Goal: Transaction & Acquisition: Purchase product/service

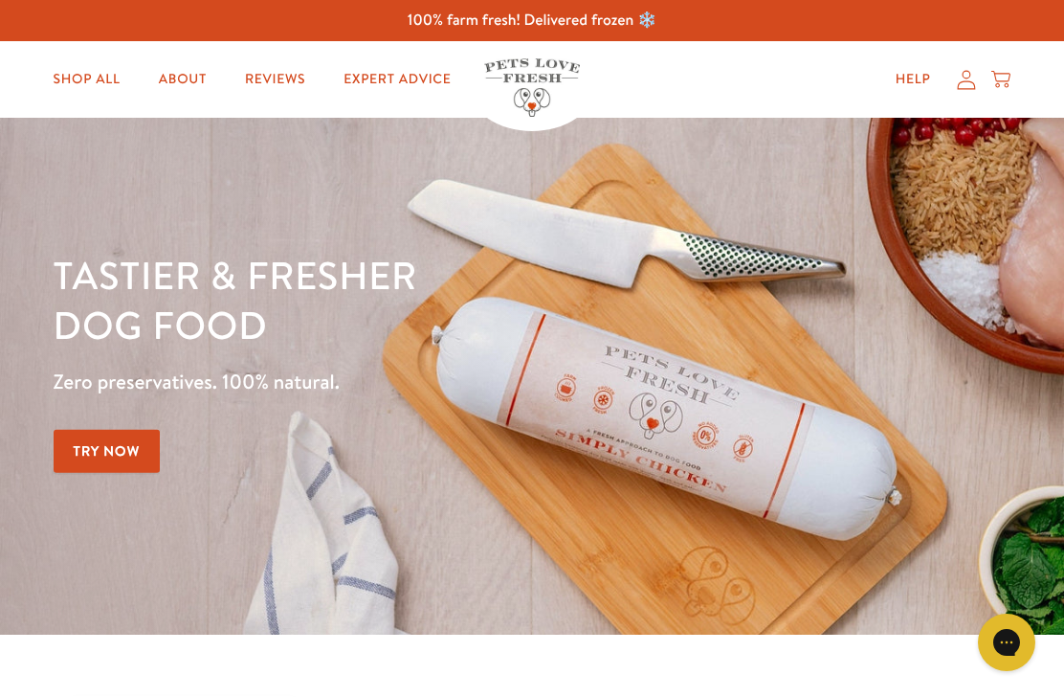
click at [965, 87] on icon at bounding box center [966, 80] width 19 height 20
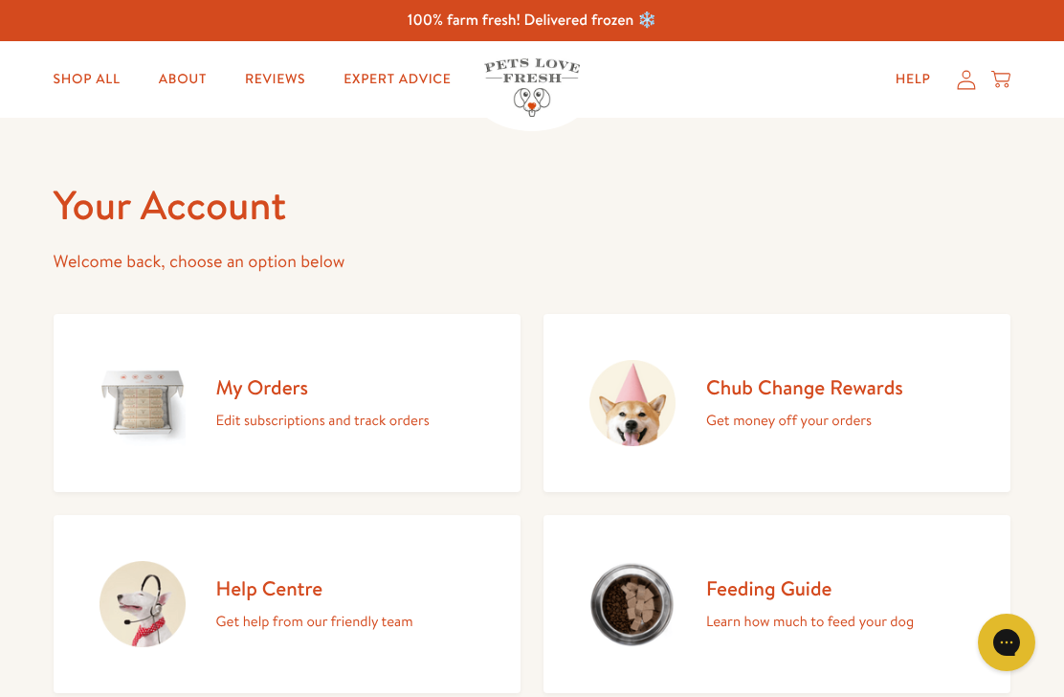
click at [838, 395] on h2 "Chub Change Rewards" at bounding box center [804, 387] width 197 height 26
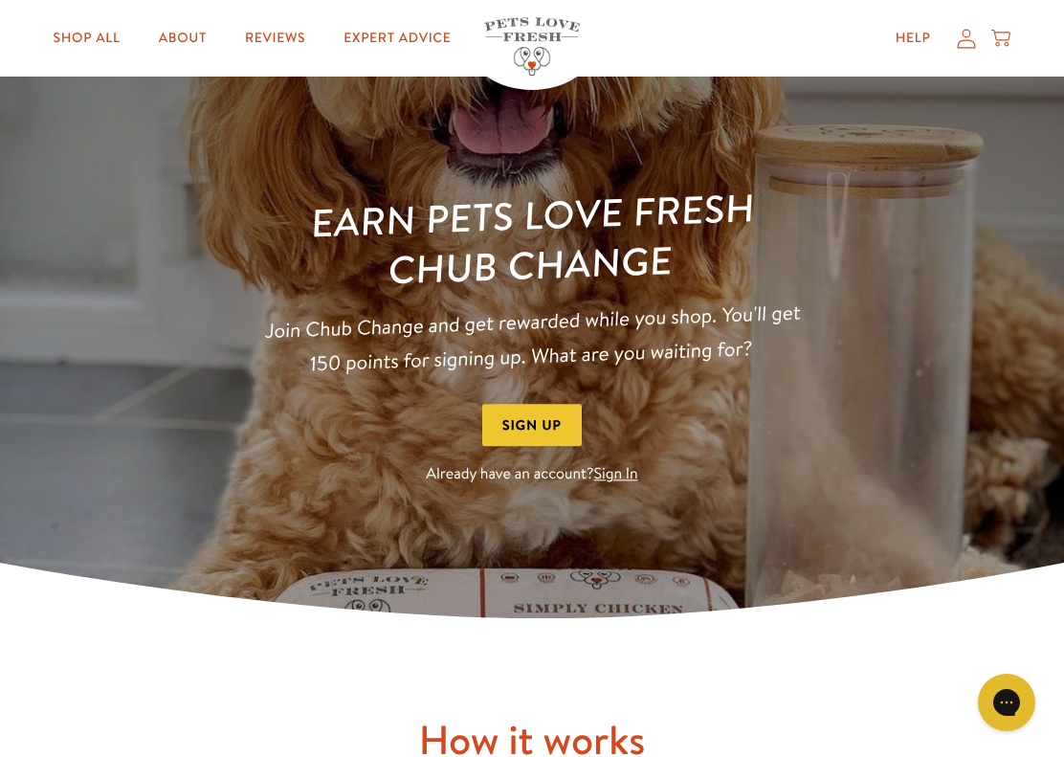
scroll to position [106, 0]
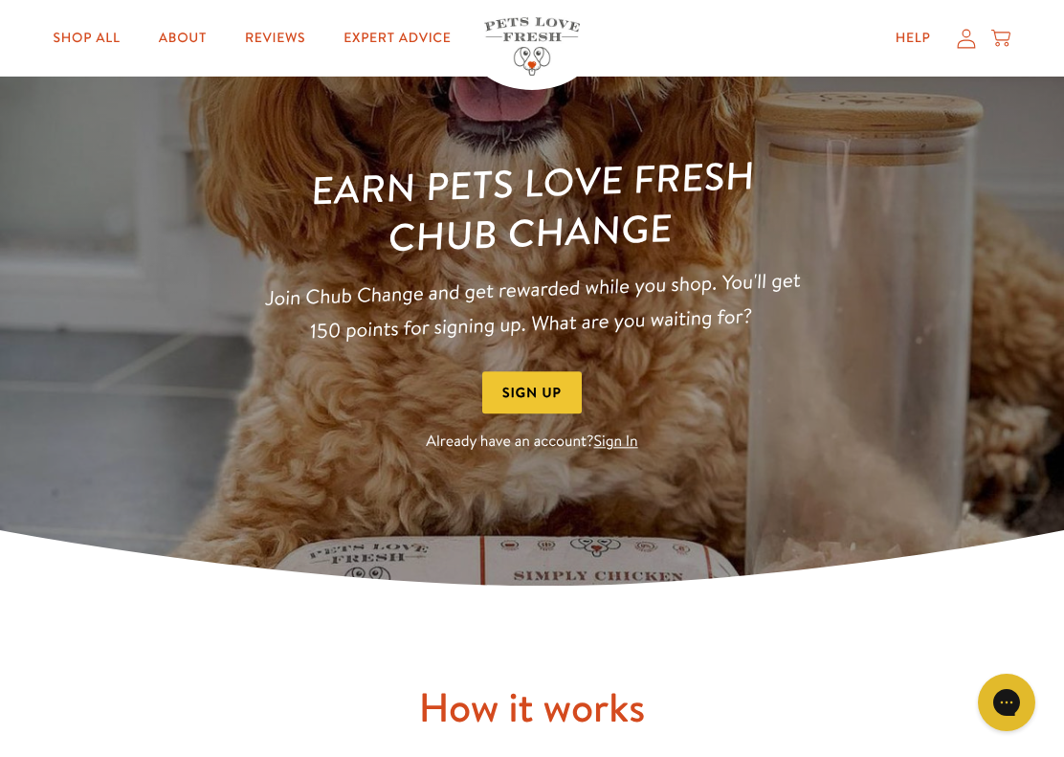
click at [630, 448] on link "Sign In" at bounding box center [616, 442] width 44 height 21
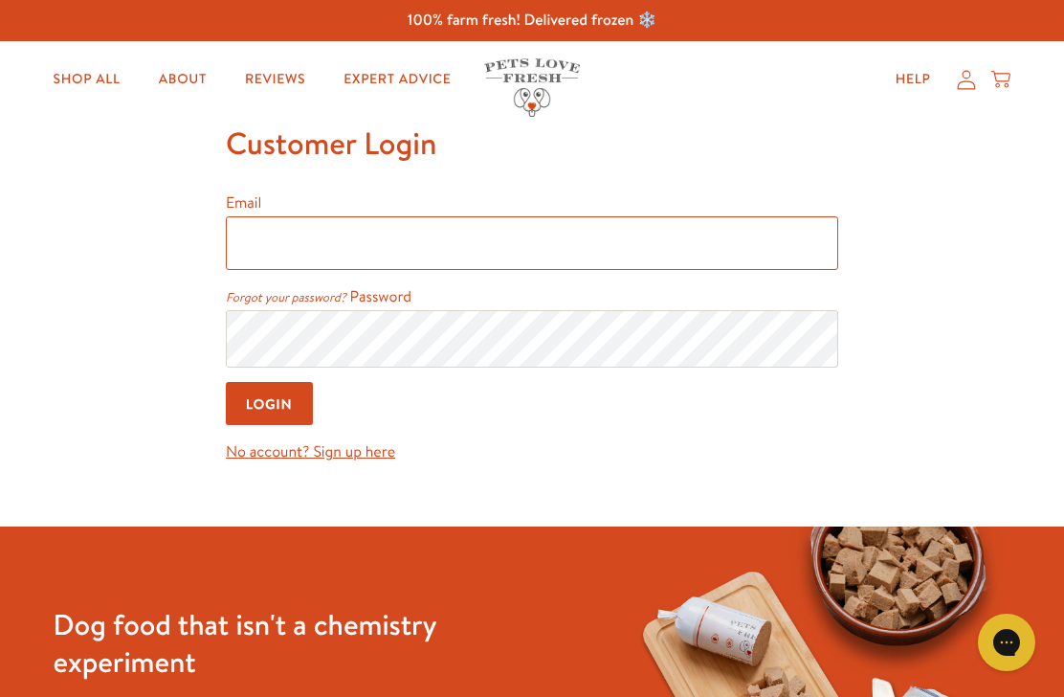
click at [607, 259] on input "Email" at bounding box center [532, 243] width 613 height 54
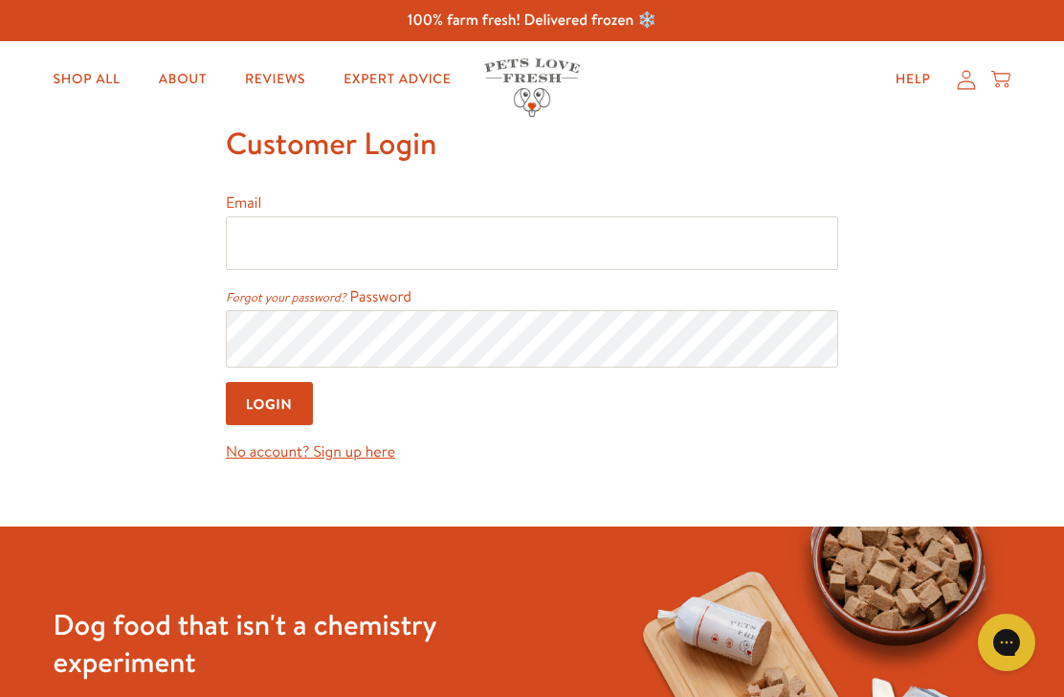
type input "debbiesdogs@hotmail.com"
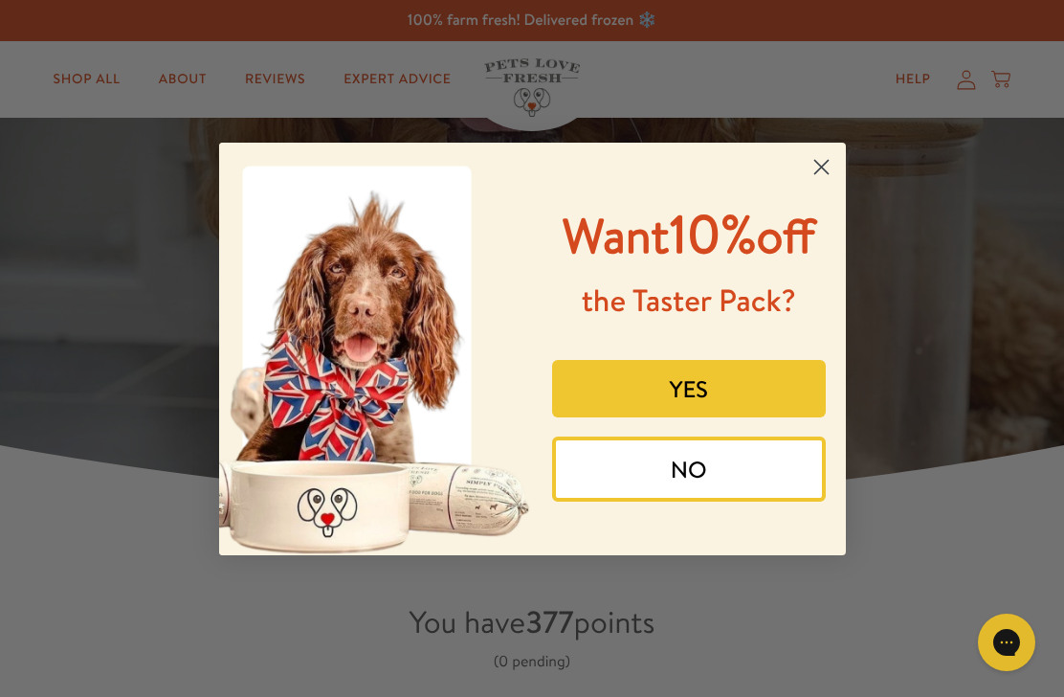
click at [821, 150] on circle "Close dialog" at bounding box center [821, 166] width 32 height 32
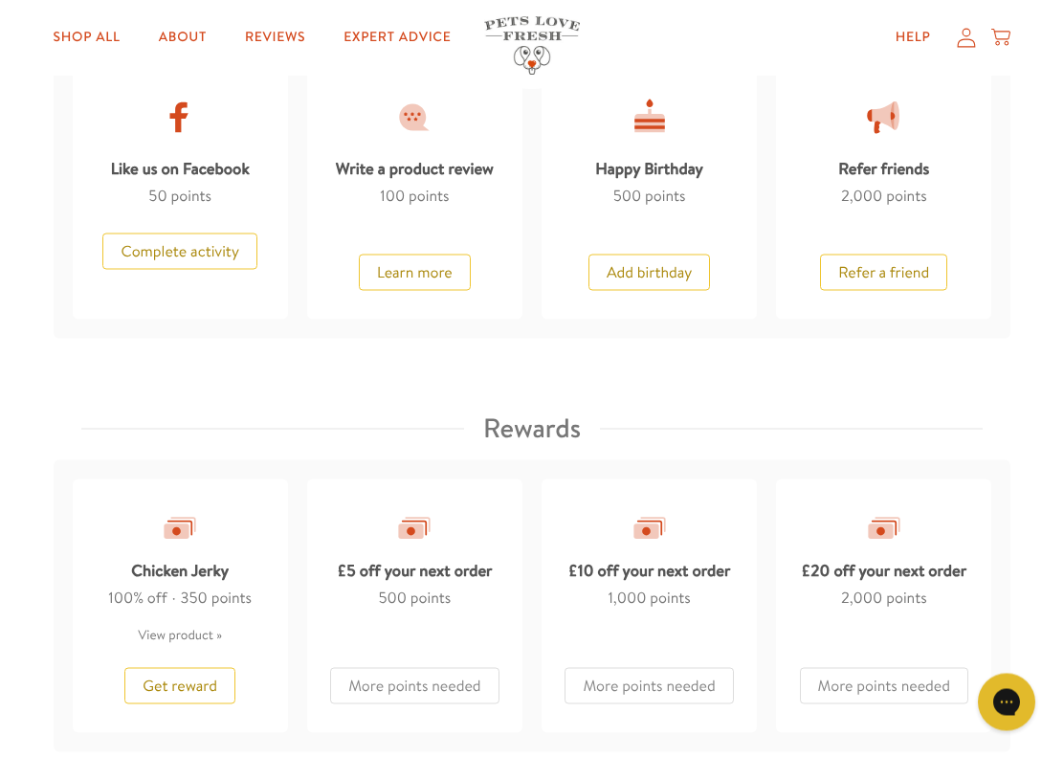
scroll to position [1329, 0]
click at [184, 250] on button "Complete activity" at bounding box center [179, 251] width 154 height 36
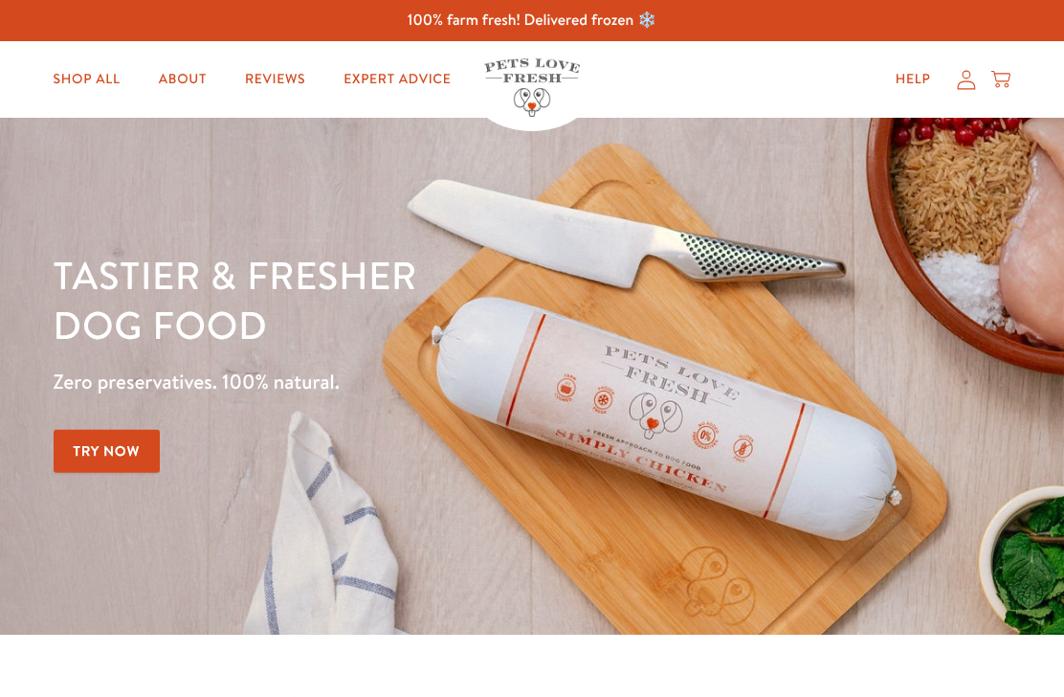
click at [958, 87] on icon at bounding box center [966, 80] width 19 height 20
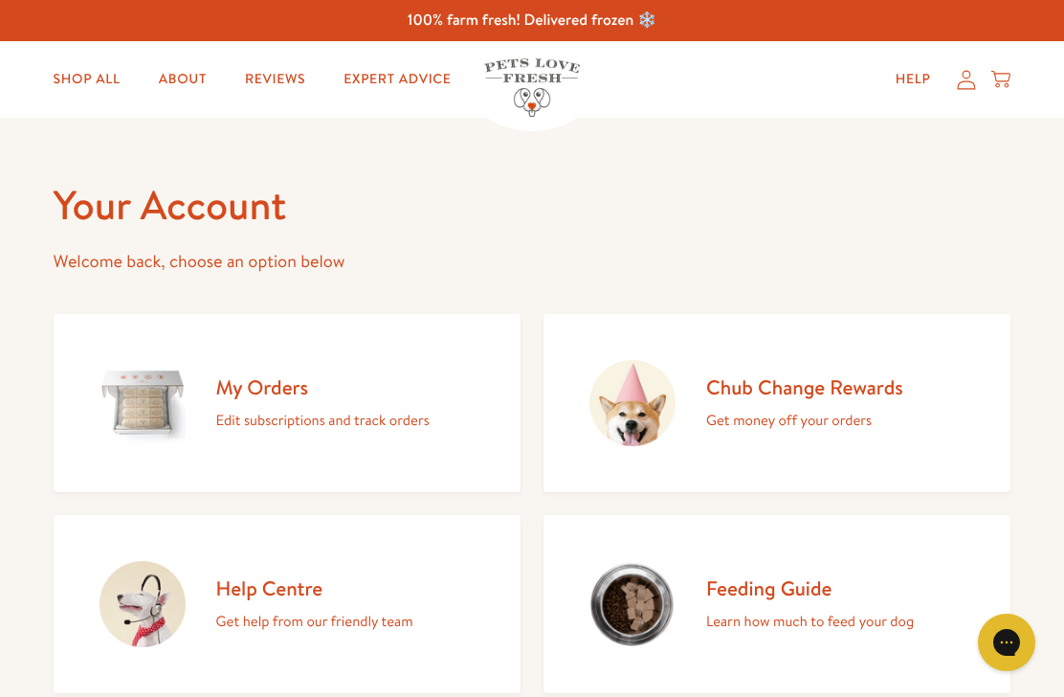
click at [840, 391] on h2 "Chub Change Rewards" at bounding box center [804, 387] width 197 height 26
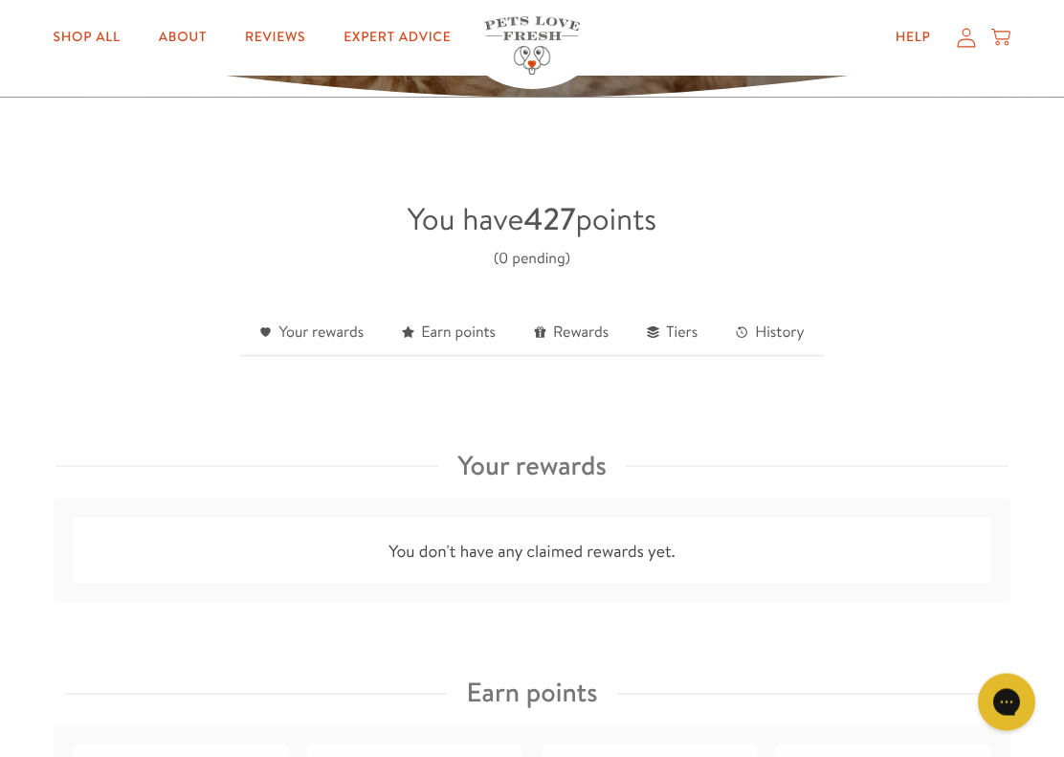
scroll to position [405, 0]
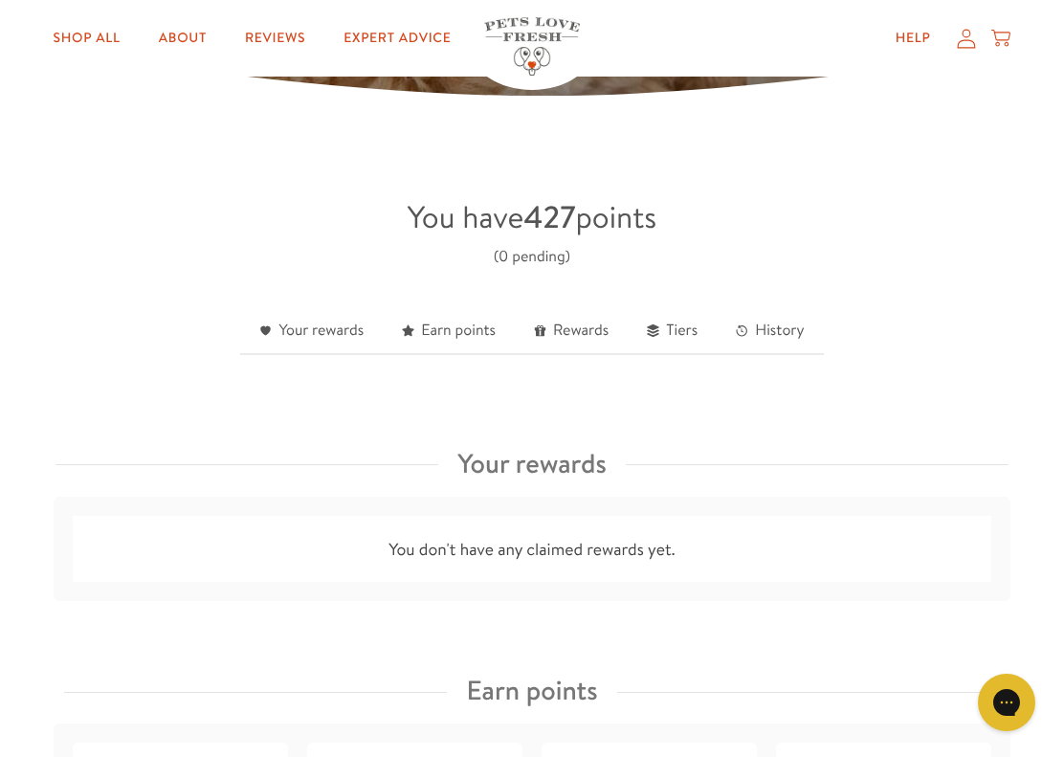
click at [468, 334] on link "Earn points" at bounding box center [449, 331] width 132 height 47
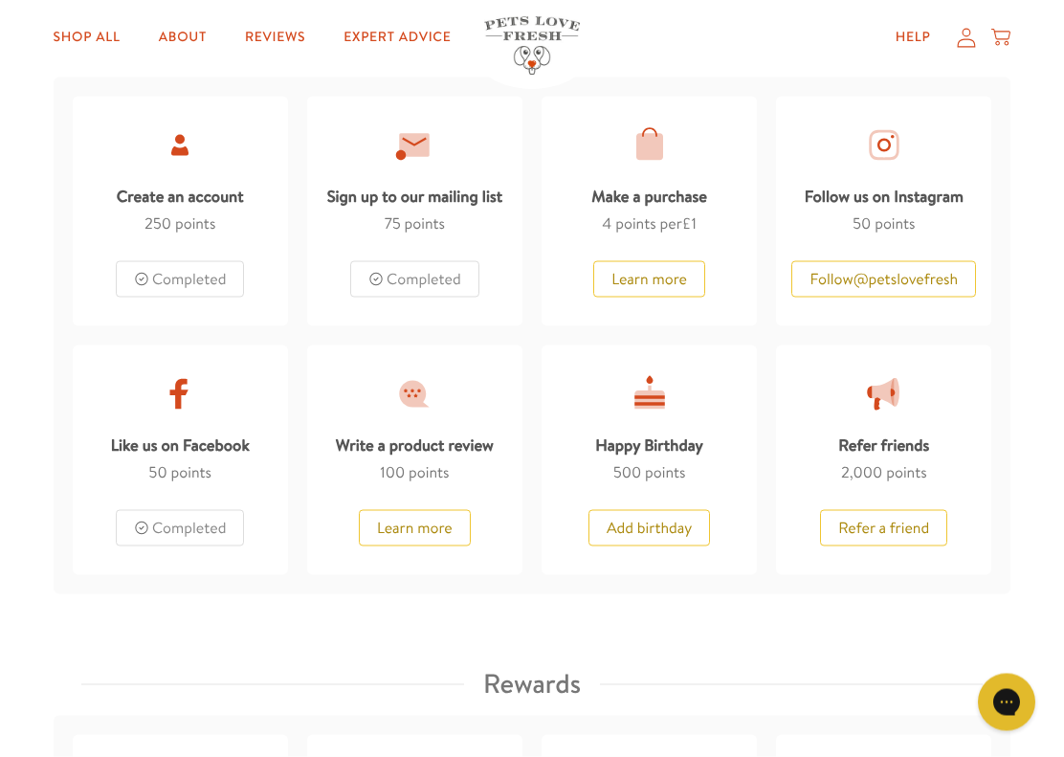
scroll to position [1052, 0]
click at [932, 279] on button "Follow @ petslovefresh" at bounding box center [884, 278] width 185 height 36
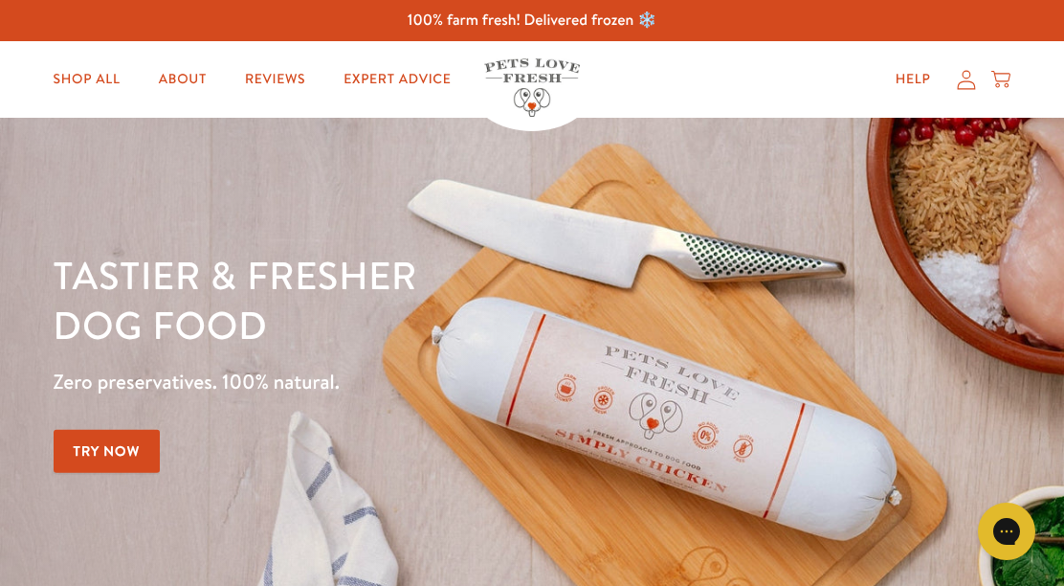
click at [98, 88] on link "Shop All" at bounding box center [87, 79] width 98 height 38
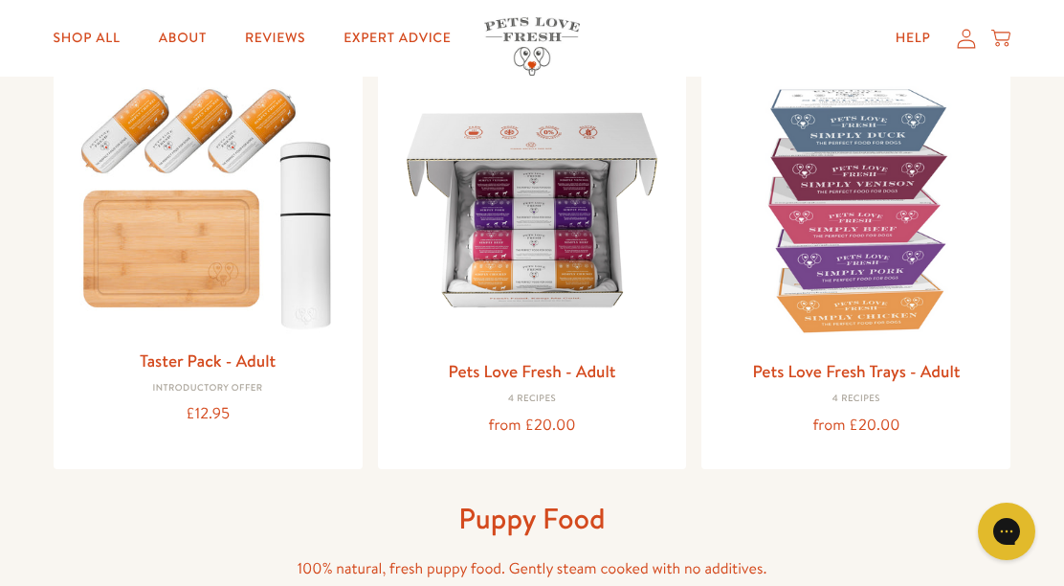
scroll to position [235, 0]
click at [602, 301] on img at bounding box center [532, 211] width 279 height 279
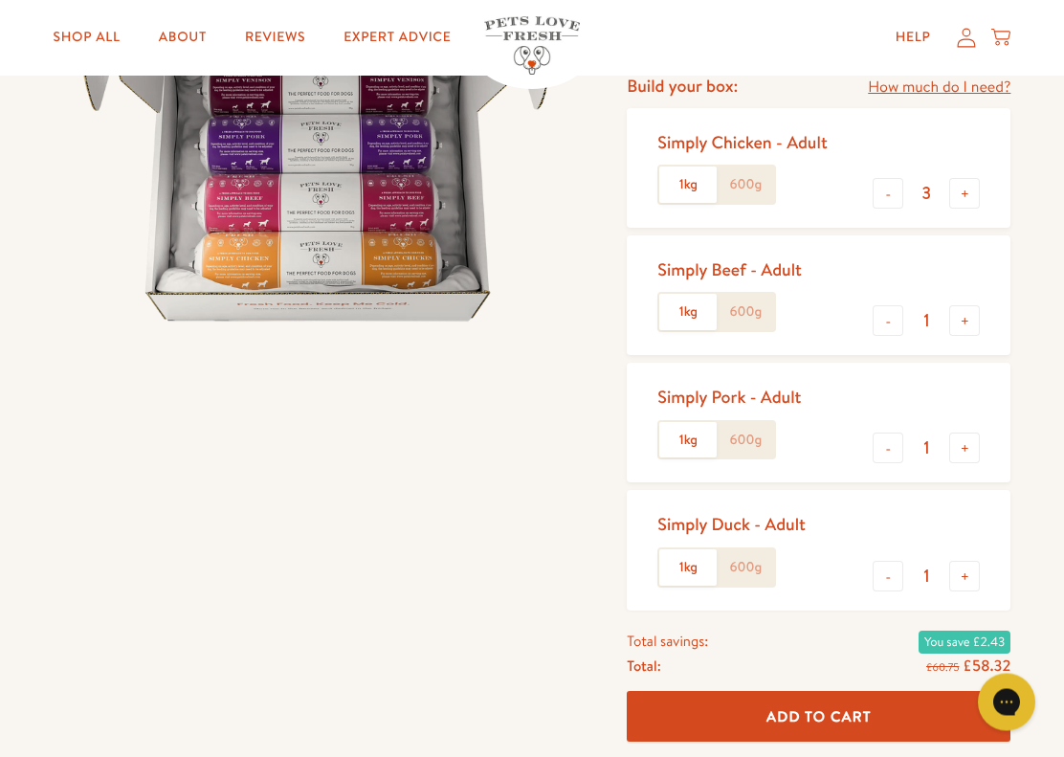
scroll to position [306, 0]
click at [676, 188] on label "1kg" at bounding box center [687, 185] width 57 height 36
click at [0, 0] on input "1kg" at bounding box center [0, 0] width 0 height 0
click at [682, 318] on label "1kg" at bounding box center [687, 312] width 57 height 36
click at [0, 0] on input "1kg" at bounding box center [0, 0] width 0 height 0
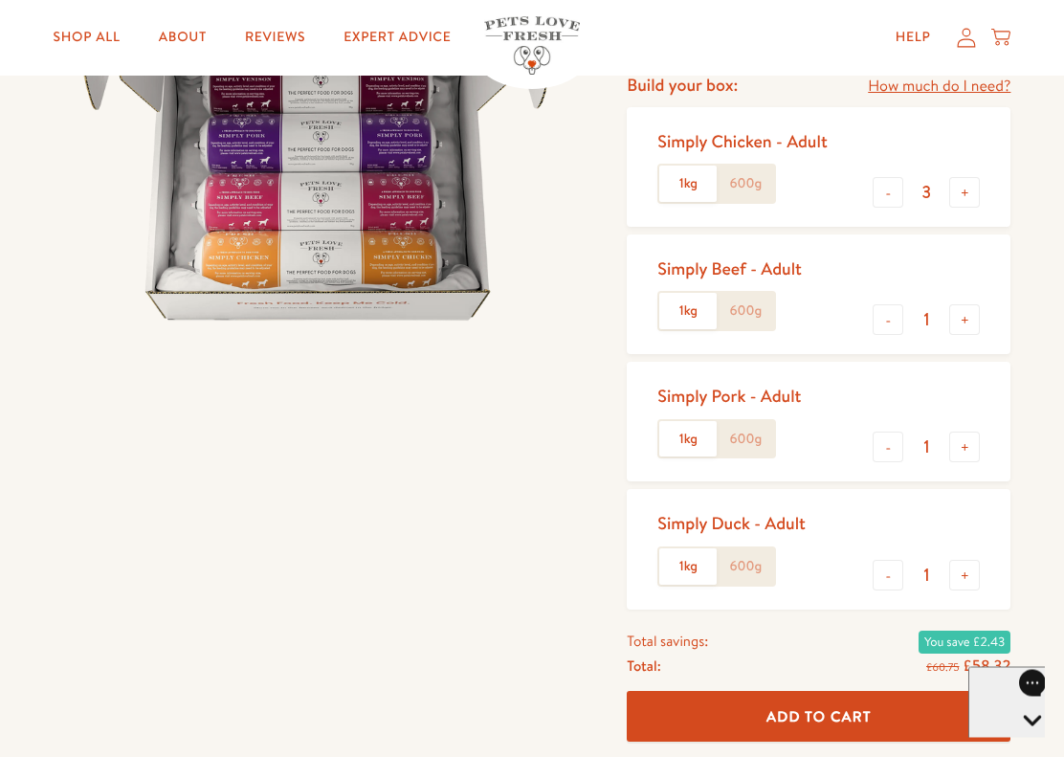
click at [687, 422] on label "1kg" at bounding box center [687, 440] width 57 height 36
click at [0, 0] on input "1kg" at bounding box center [0, 0] width 0 height 0
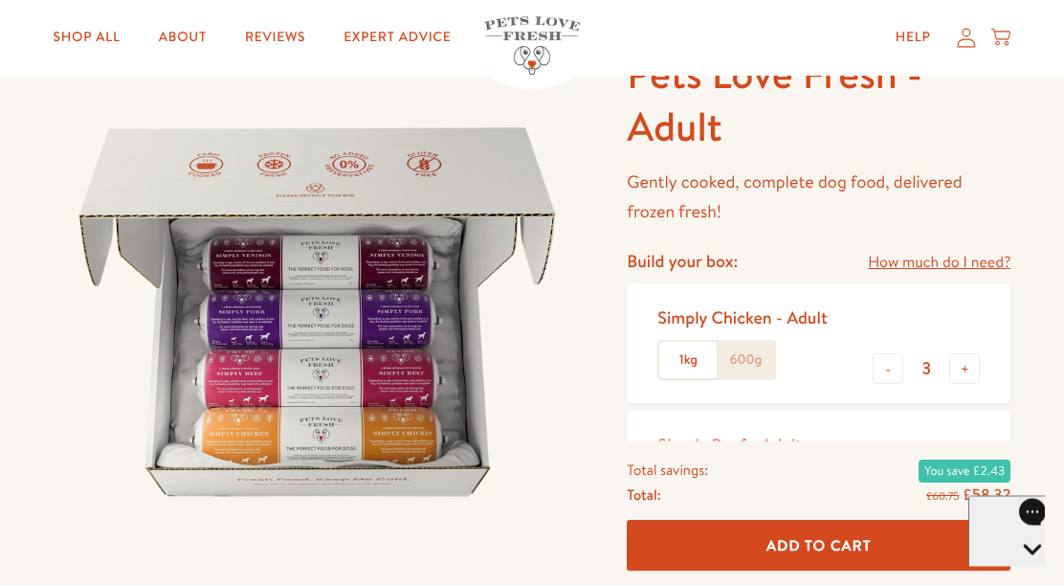
scroll to position [0, 0]
